Goal: Task Accomplishment & Management: Complete application form

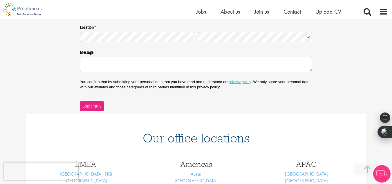
scroll to position [242, 0]
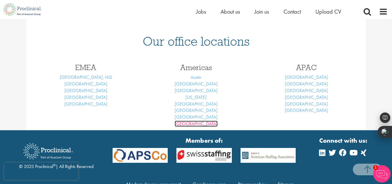
click at [196, 124] on link "[GEOGRAPHIC_DATA]" at bounding box center [196, 123] width 43 height 6
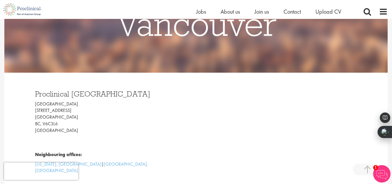
scroll to position [5, 0]
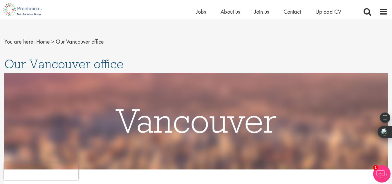
click at [298, 15] on li "Contact" at bounding box center [292, 11] width 17 height 9
click at [333, 11] on span "Upload CV" at bounding box center [328, 12] width 26 height 8
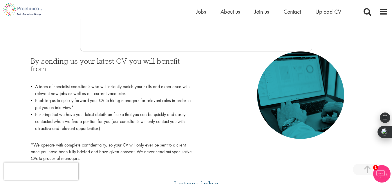
scroll to position [290, 0]
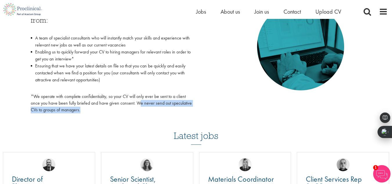
drag, startPoint x: 138, startPoint y: 105, endPoint x: 148, endPoint y: 111, distance: 11.2
click at [148, 111] on p "*We operate with complete confidentiality, so your CV will only ever be sent to…" at bounding box center [111, 103] width 161 height 20
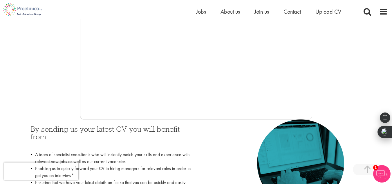
scroll to position [222, 0]
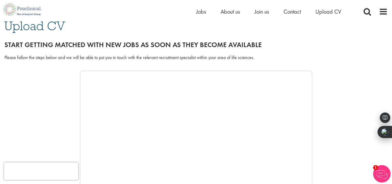
scroll to position [194, 0]
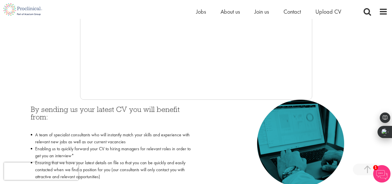
click at [381, 171] on img at bounding box center [381, 173] width 17 height 17
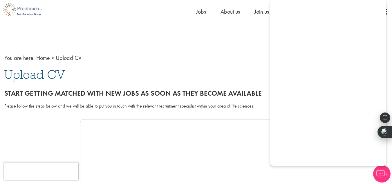
scroll to position [145, 0]
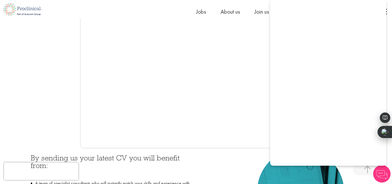
click at [51, 73] on div at bounding box center [195, 61] width 383 height 174
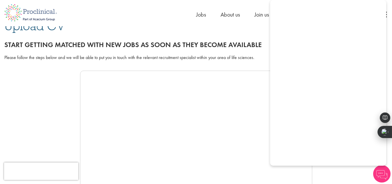
scroll to position [0, 0]
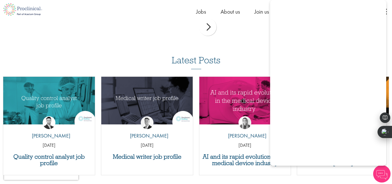
scroll to position [580, 0]
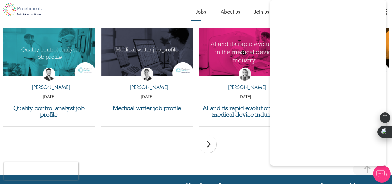
click at [143, 12] on div "Home Jobs About us Join us Contact Upload CV" at bounding box center [194, 9] width 388 height 19
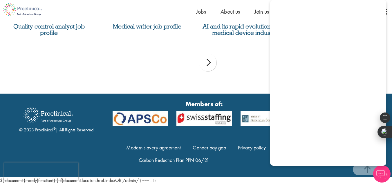
scroll to position [565, 0]
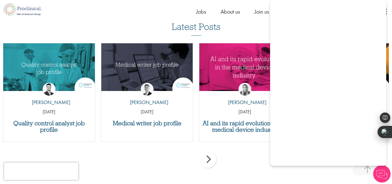
click at [232, 4] on div "Home Jobs About us Join us Contact Upload CV" at bounding box center [194, 9] width 388 height 19
click at [240, 13] on ul "Home Jobs About us Join us Contact Upload CV" at bounding box center [276, 11] width 160 height 9
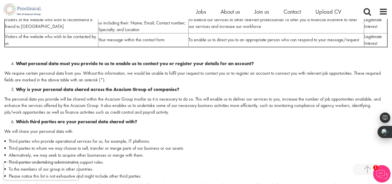
scroll to position [290, 0]
